Goal: Check status: Check status

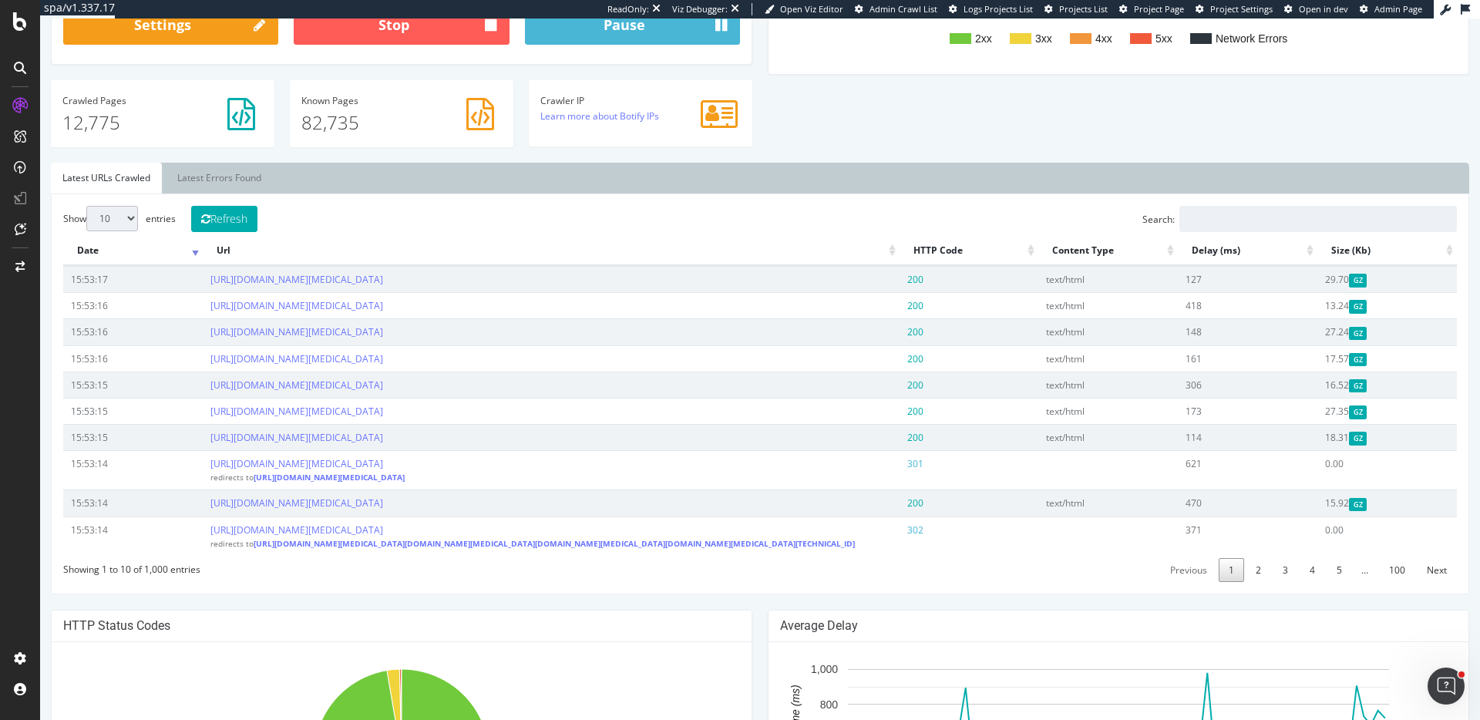
scroll to position [445, 0]
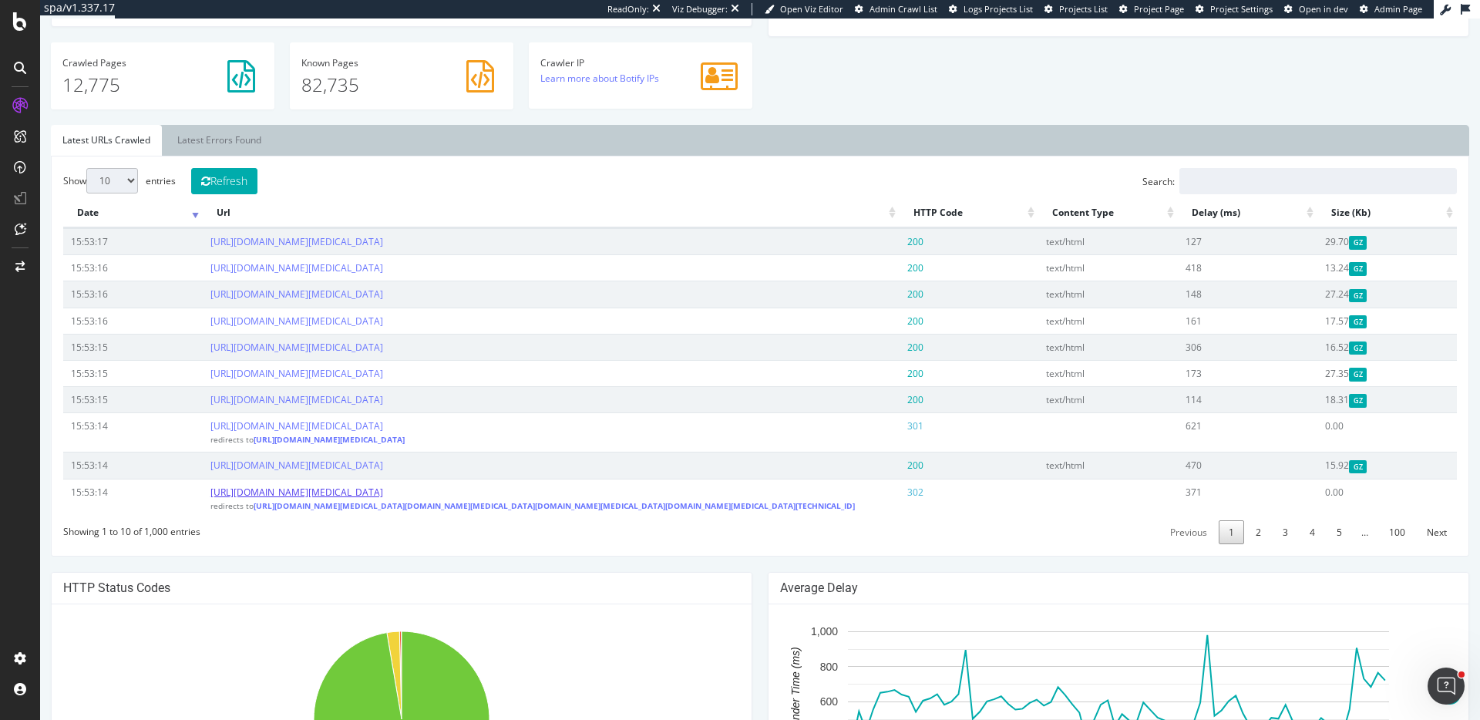
click at [383, 492] on link "https://support.cognex.com/es-mx/ssologin/signin?returnUrl=/es-mx/documentation…" at bounding box center [296, 492] width 173 height 13
click at [465, 221] on th "Url" at bounding box center [551, 213] width 697 height 30
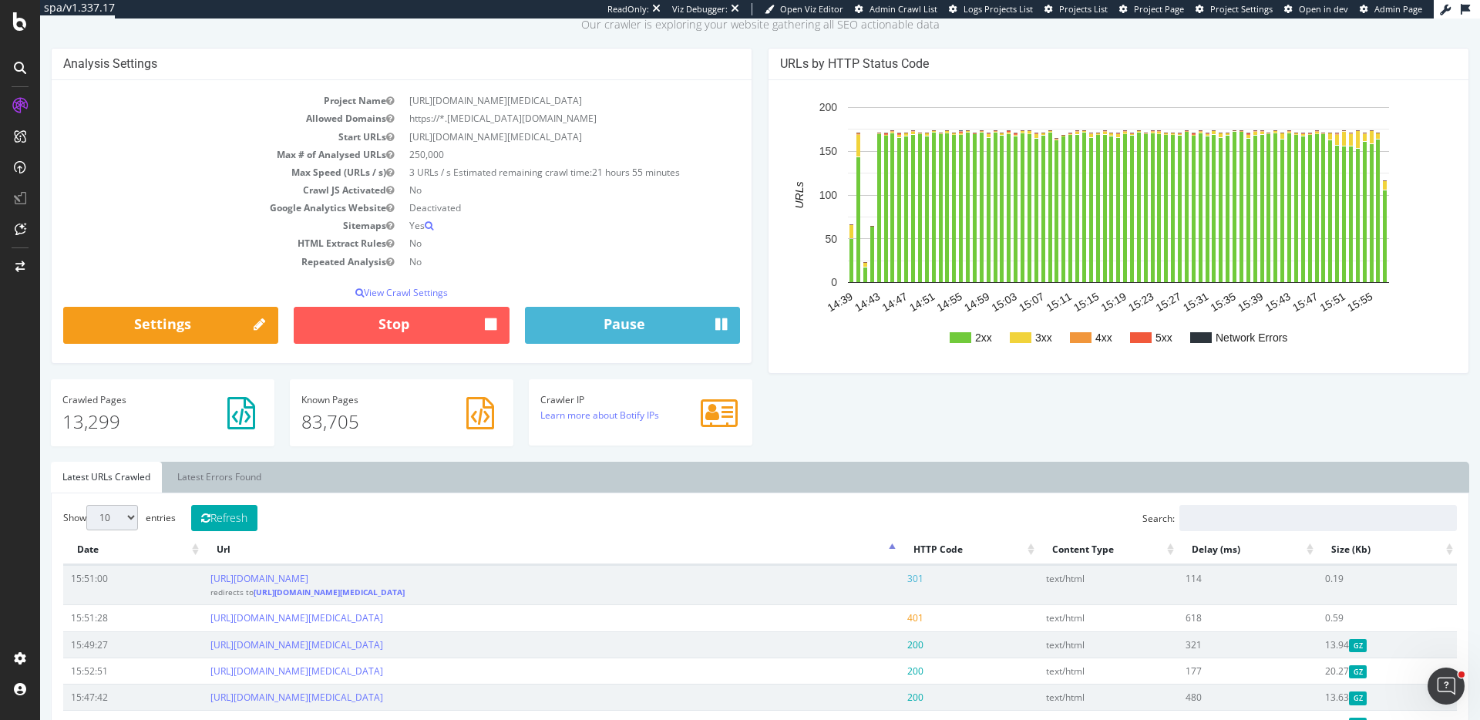
scroll to position [0, 0]
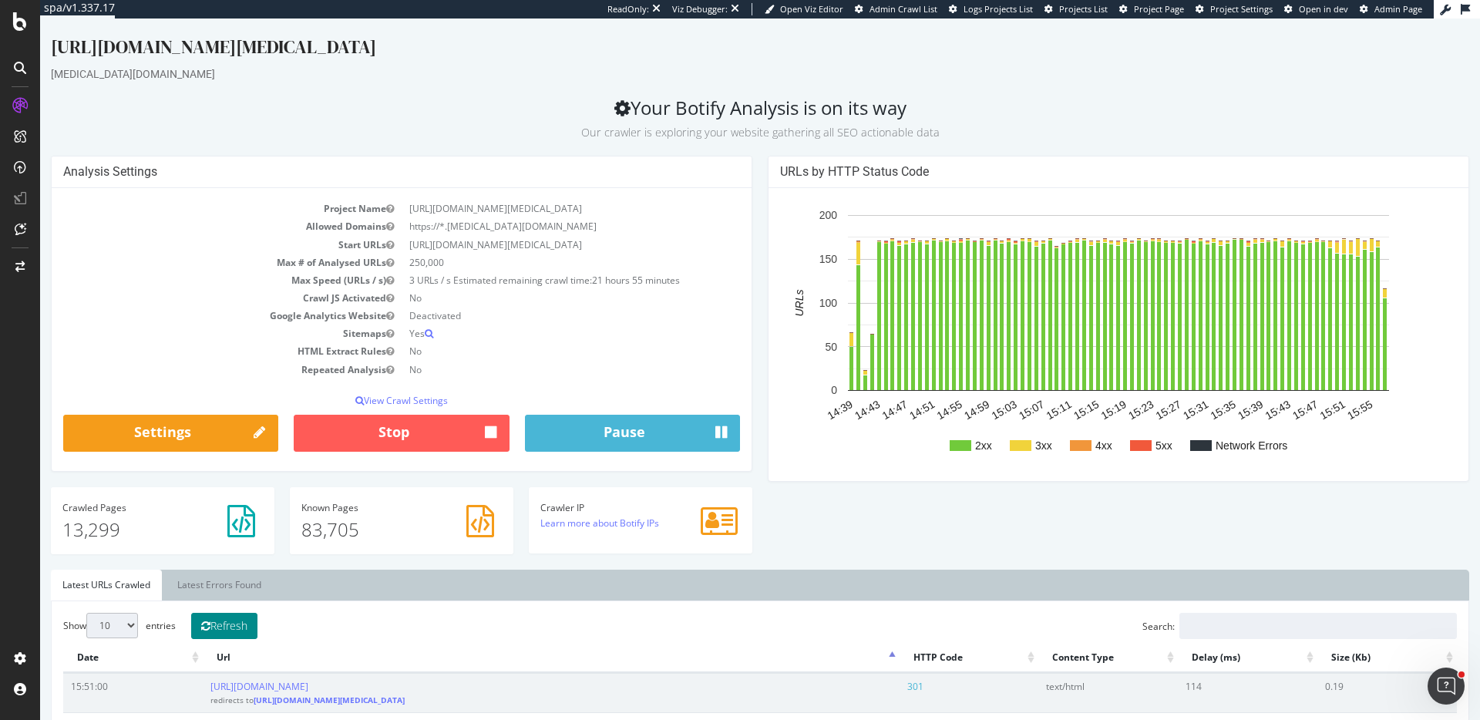
click at [234, 580] on button "Refresh" at bounding box center [224, 626] width 66 height 26
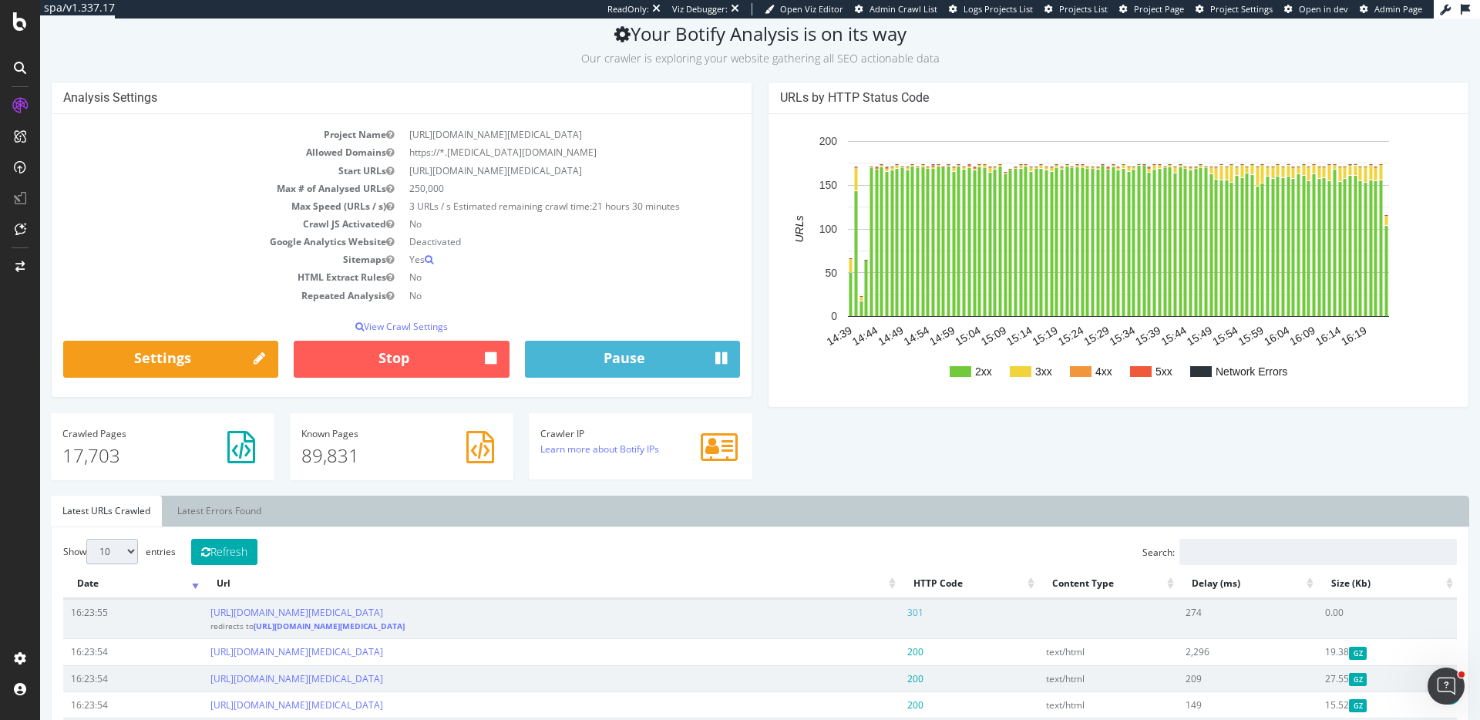
scroll to position [240, 0]
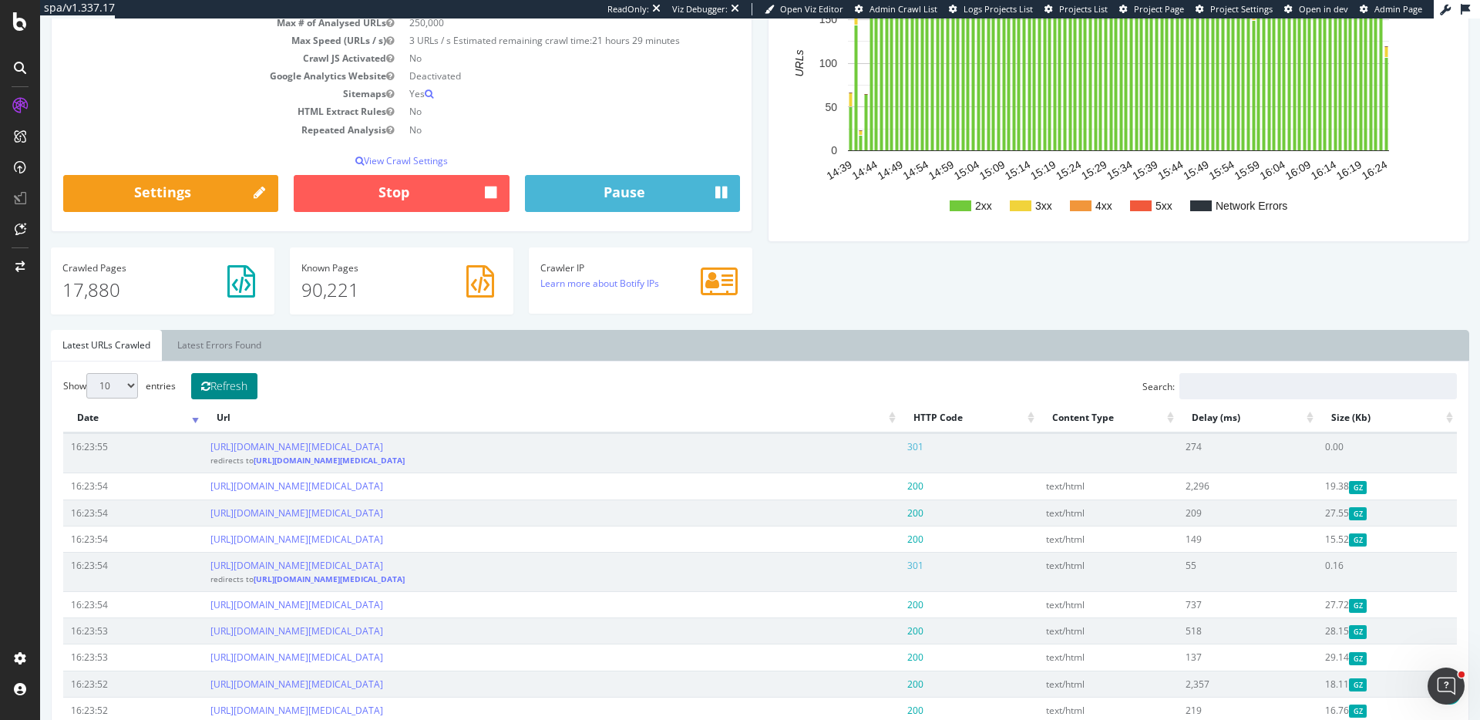
click at [234, 394] on button "Refresh" at bounding box center [224, 386] width 66 height 26
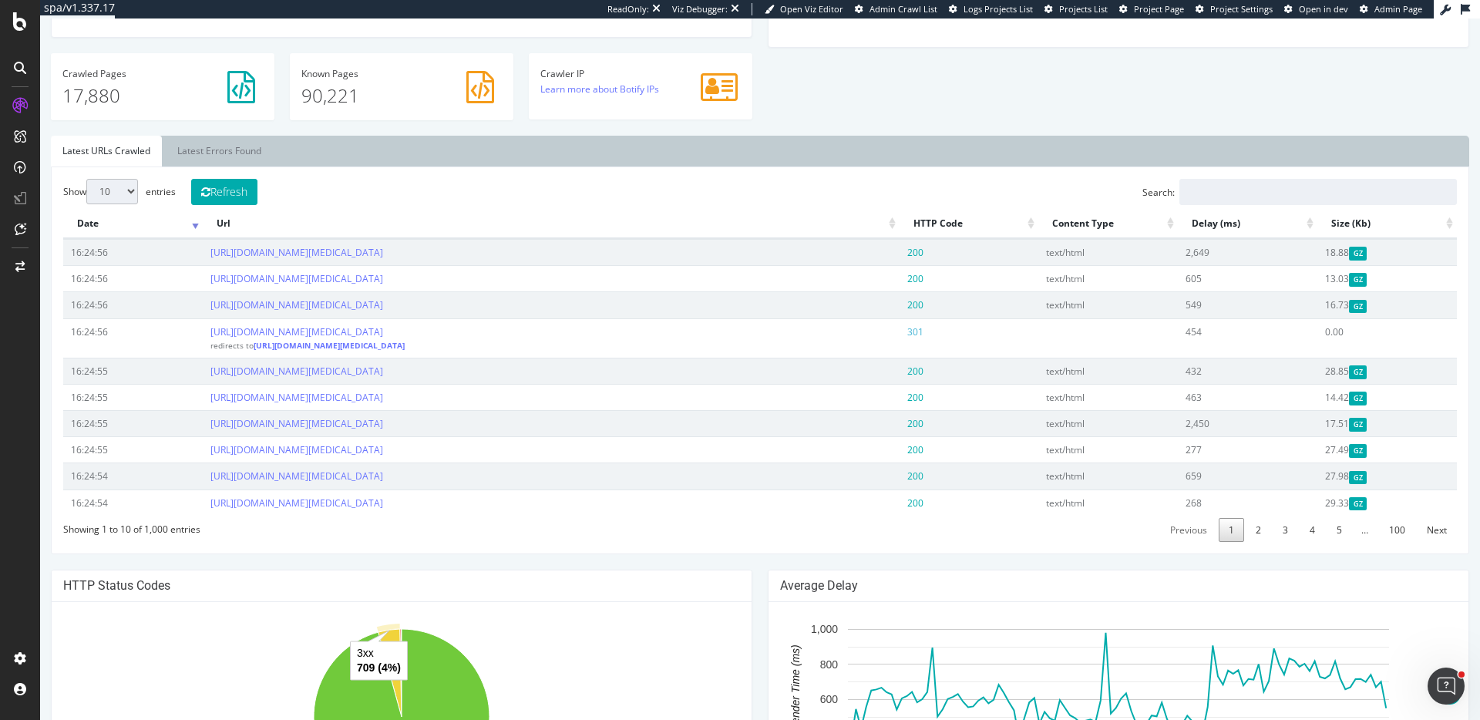
scroll to position [392, 0]
